Goal: Check status

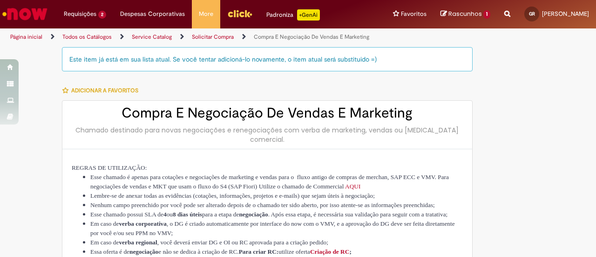
type input "**********"
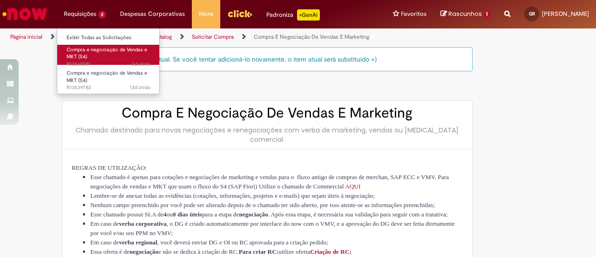
click at [105, 55] on link "Compra e negociação de Vendas e MKT (S4) 6d atrás 6 dias atrás R13560381" at bounding box center [108, 55] width 103 height 20
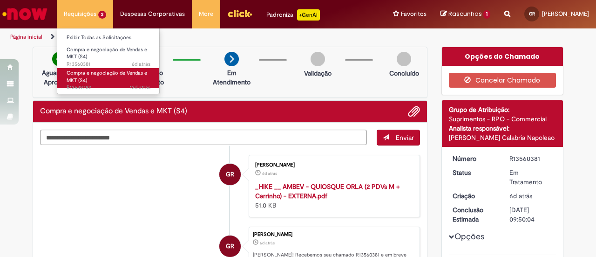
click at [113, 73] on span "Compra e negociação de Vendas e MKT (S4)" at bounding box center [107, 76] width 81 height 14
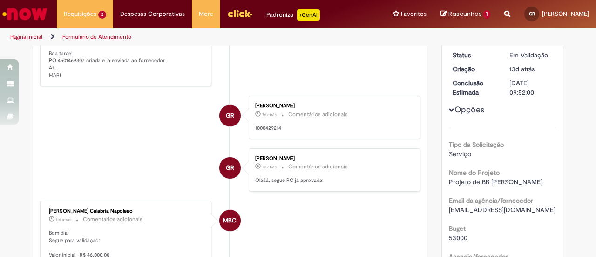
scroll to position [140, 0]
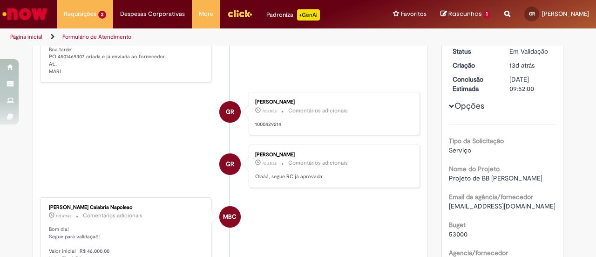
click at [267, 128] on p "1000429214" at bounding box center [332, 124] width 155 height 7
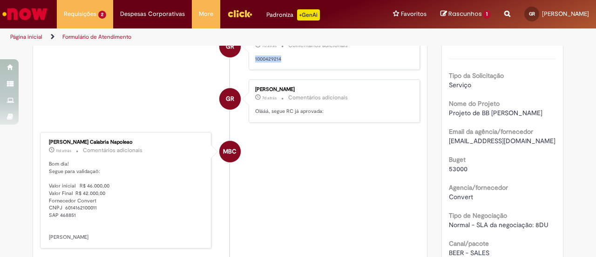
scroll to position [280, 0]
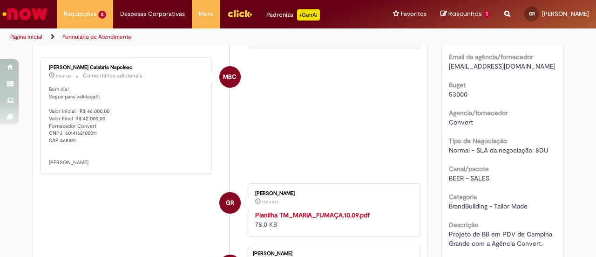
click at [78, 145] on p "Bom dia! Segue para validaçaõ: Valor inicial R$ 46.000,00 Valor Final R$ 42.000…" at bounding box center [126, 126] width 155 height 81
copy p "6014162100011"
